Goal: Task Accomplishment & Management: Complete application form

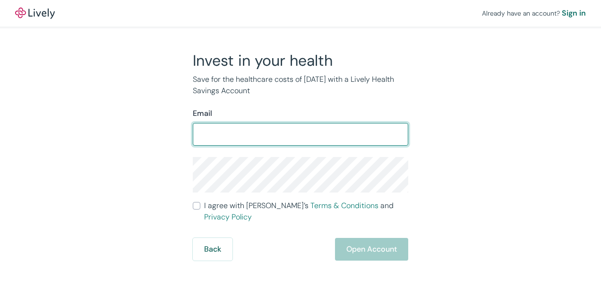
click at [396, 145] on div "​" at bounding box center [300, 134] width 215 height 23
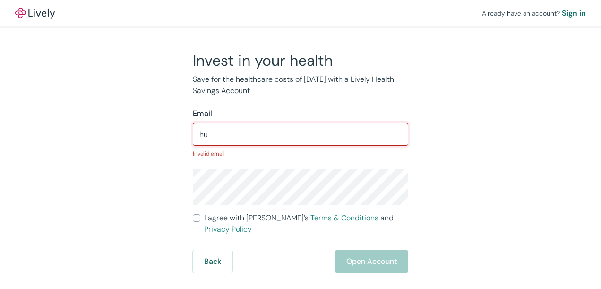
type input "[EMAIL_ADDRESS][DOMAIN_NAME]"
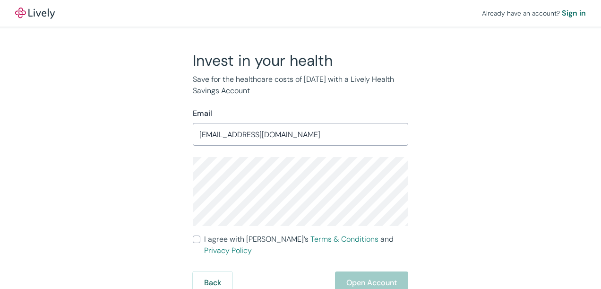
click at [507, 143] on div "Invest in your health Save for the healthcare costs of [DATE] with a Lively Hea…" at bounding box center [295, 172] width 454 height 243
click at [445, 172] on div "Invest in your health Save for the healthcare costs of [DATE] with a Lively Hea…" at bounding box center [295, 172] width 454 height 243
click at [197, 240] on input "I agree with Lively’s Terms & Conditions and Privacy Policy" at bounding box center [197, 239] width 8 height 8
checkbox input "true"
click at [349, 271] on button "Open Account" at bounding box center [371, 282] width 73 height 23
